Goal: Task Accomplishment & Management: Manage account settings

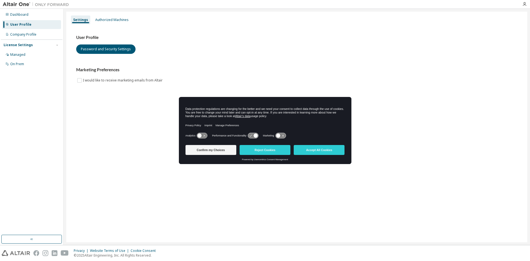
click at [317, 147] on button "Accept All Cookies" at bounding box center [319, 150] width 51 height 10
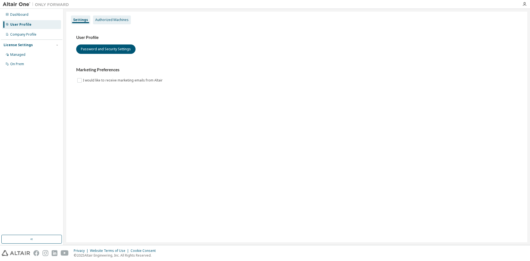
click at [111, 19] on div "Authorized Machines" at bounding box center [111, 20] width 33 height 4
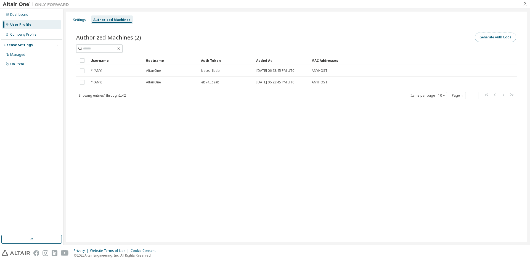
click at [497, 39] on button "Generate Auth Code" at bounding box center [494, 37] width 41 height 9
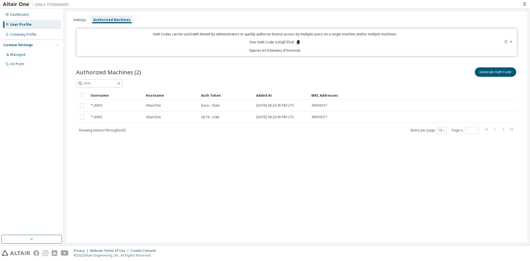
click at [296, 41] on icon at bounding box center [297, 42] width 5 height 5
